Goal: Navigation & Orientation: Find specific page/section

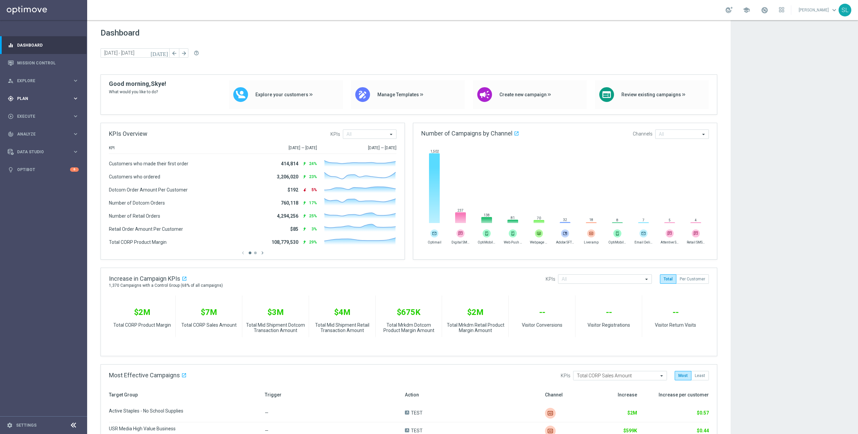
click at [45, 97] on span "Plan" at bounding box center [44, 99] width 55 height 4
click at [45, 79] on span "Explore" at bounding box center [44, 81] width 55 height 4
click at [48, 107] on link "Target Group Discovery" at bounding box center [43, 104] width 52 height 5
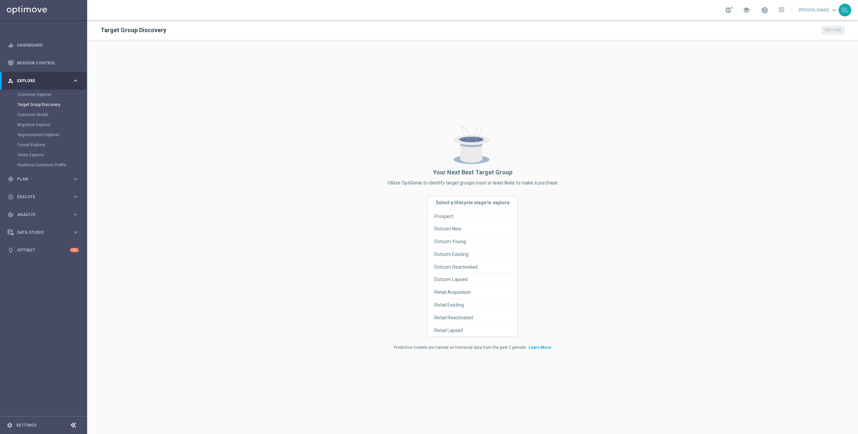
click at [726, 256] on audience-discovery-start-page ".st0 { display: none; fill: #ffffff; } .st1 { fill: #a7b8cd; } .st2 { fill: #eb…" at bounding box center [472, 237] width 771 height 394
click at [592, 132] on audience-discovery-start-page ".st0 { display: none; fill: #ffffff; } .st1 { fill: #a7b8cd; } .st2 { fill: #eb…" at bounding box center [472, 237] width 771 height 394
click at [457, 331] on span "Retail Lapsed" at bounding box center [449, 330] width 29 height 12
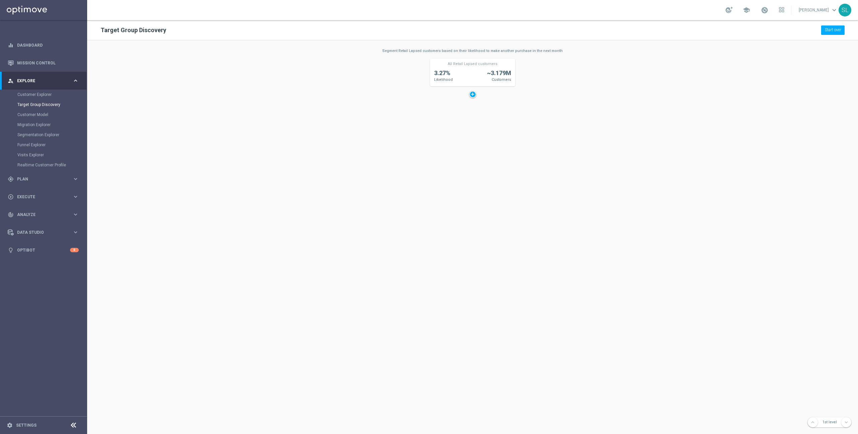
click at [519, 124] on div "10.98% Likelihood ~107K Customers Days Since Last Visit <= 47 47 Lifecycle Stag…" at bounding box center [476, 204] width 778 height 329
click at [474, 97] on div at bounding box center [472, 94] width 7 height 7
click at [546, 235] on div at bounding box center [547, 234] width 7 height 7
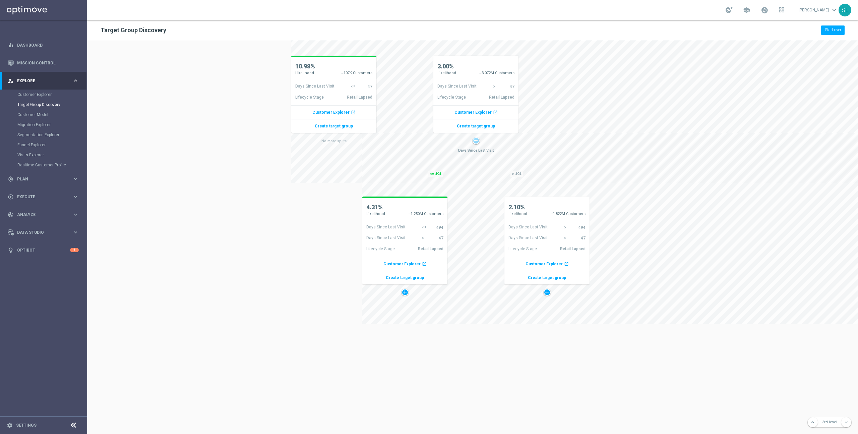
scroll to position [96, 71]
click at [404, 291] on div at bounding box center [405, 290] width 7 height 7
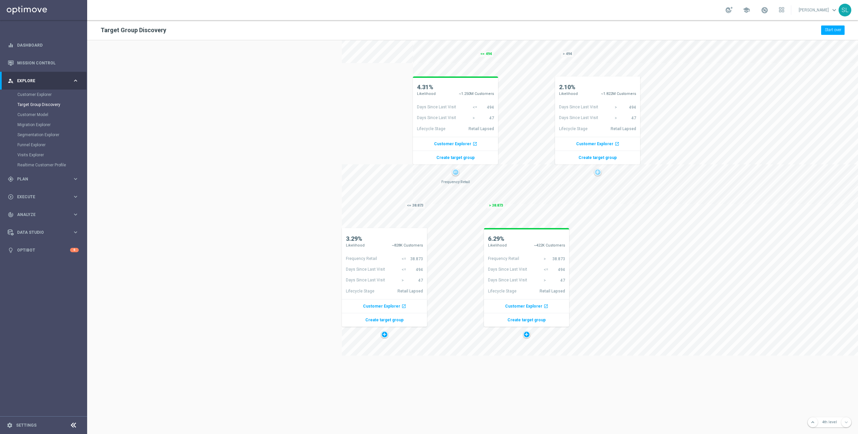
scroll to position [262, 0]
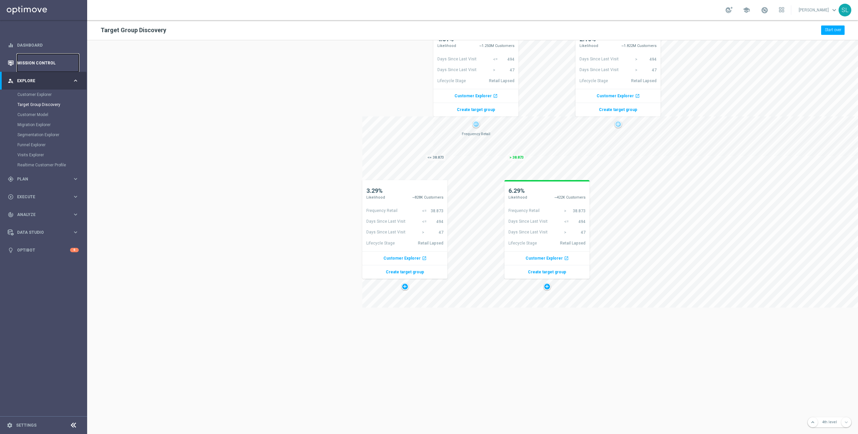
click at [48, 62] on link "Mission Control" at bounding box center [48, 63] width 62 height 18
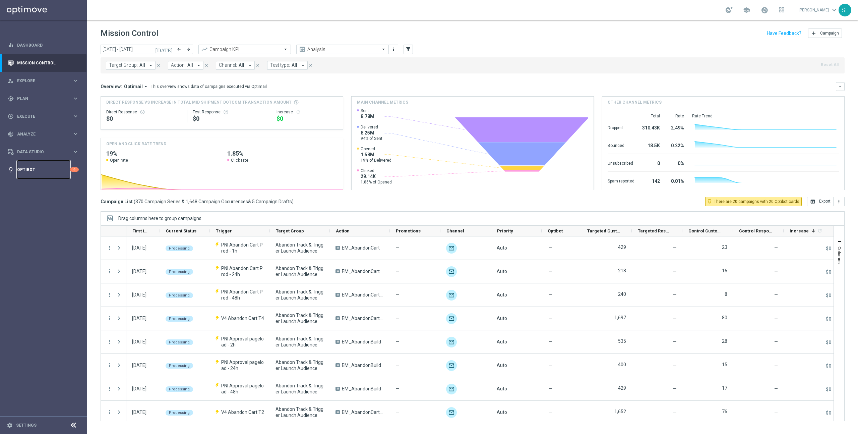
click at [47, 170] on link "Optibot" at bounding box center [43, 170] width 53 height 18
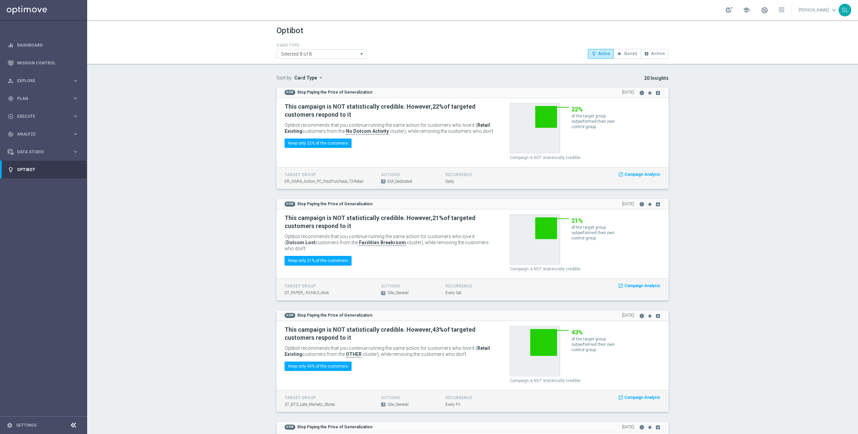
click at [37, 61] on link "Mission Control" at bounding box center [48, 63] width 62 height 18
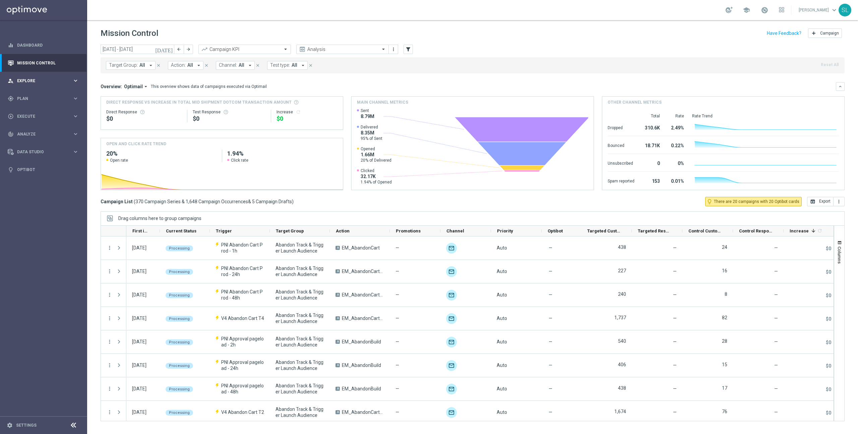
click at [60, 84] on div "person_search Explore keyboard_arrow_right" at bounding box center [43, 81] width 87 height 18
click at [61, 81] on span "Explore" at bounding box center [44, 81] width 55 height 4
click at [51, 100] on span "Plan" at bounding box center [44, 99] width 55 height 4
